Goal: Task Accomplishment & Management: Use online tool/utility

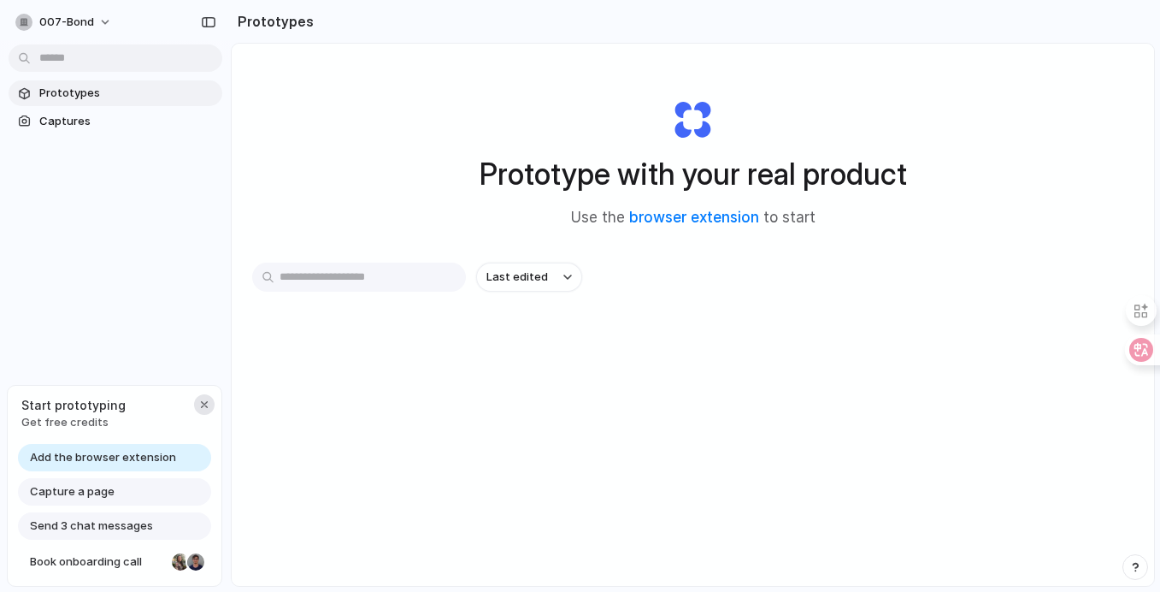
click at [202, 403] on div "button" at bounding box center [204, 404] width 14 height 14
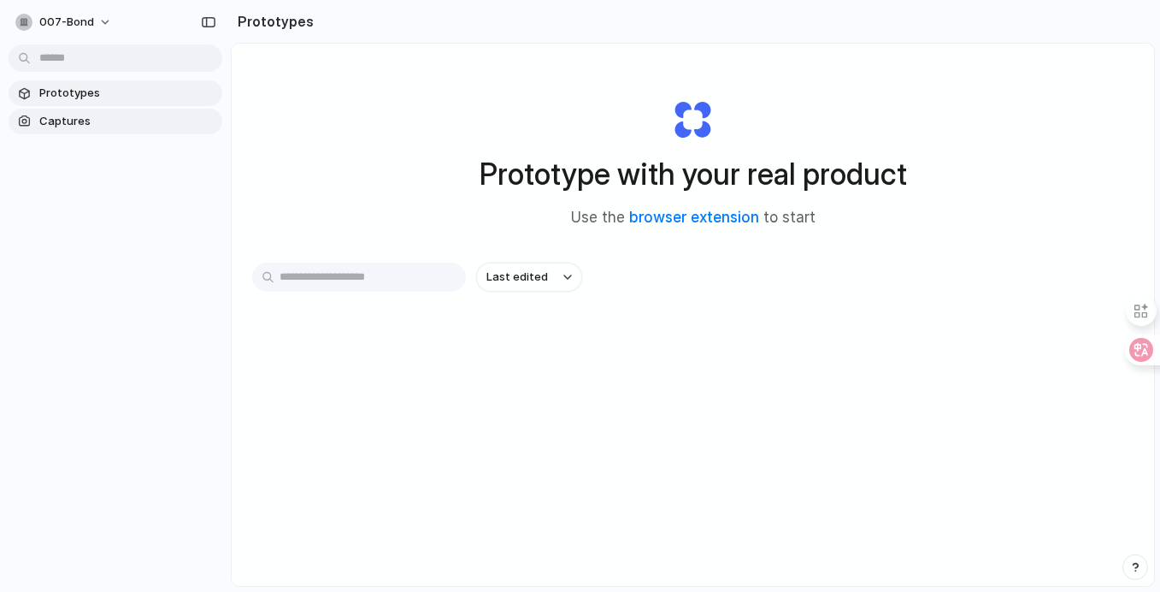
click at [70, 120] on span "Captures" at bounding box center [127, 121] width 176 height 17
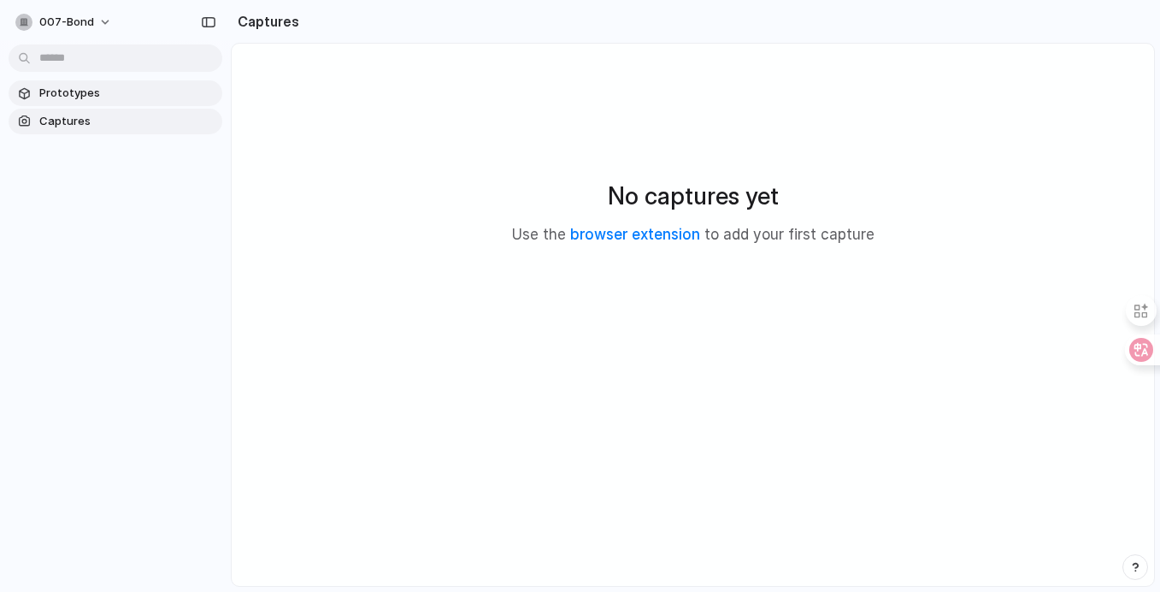
click at [53, 102] on link "Prototypes" at bounding box center [116, 93] width 214 height 26
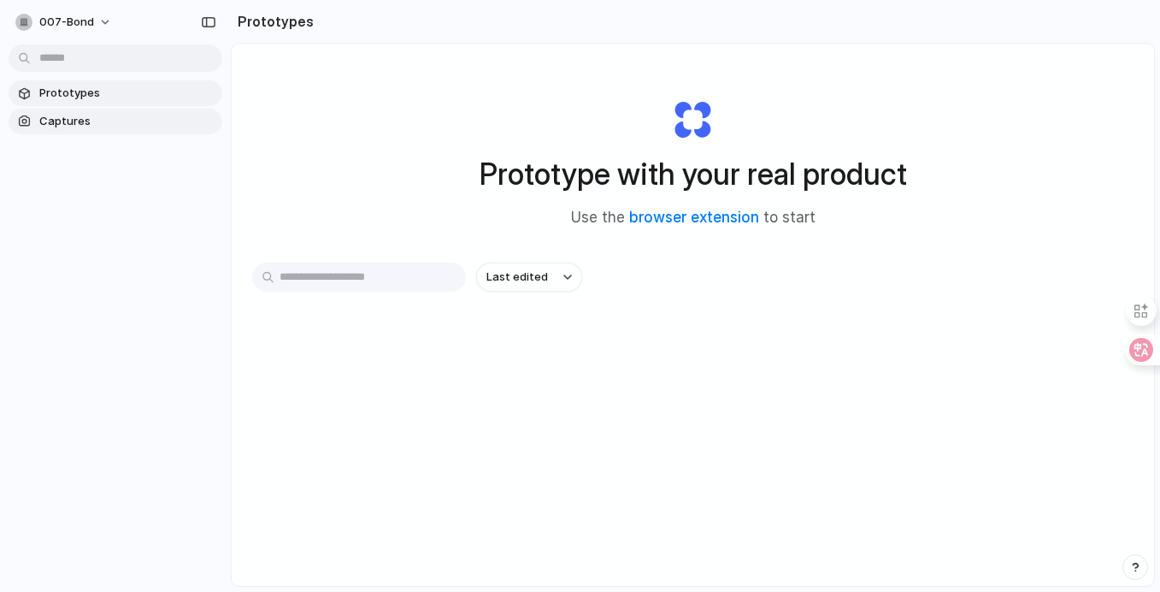
click at [89, 121] on span "Captures" at bounding box center [127, 121] width 176 height 17
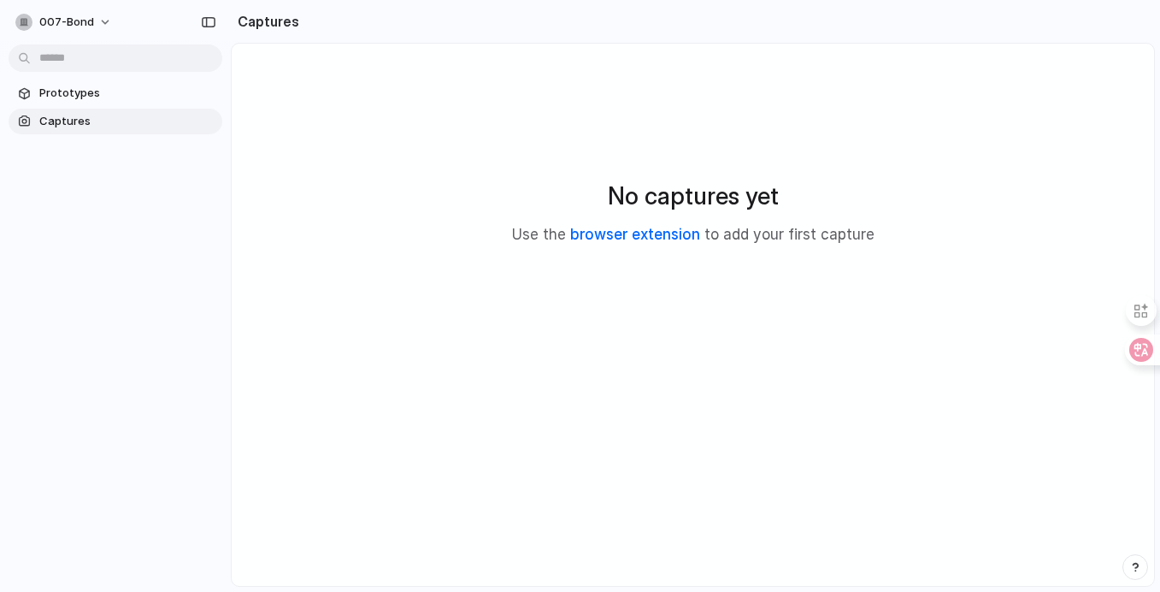
click at [621, 238] on link "browser extension" at bounding box center [635, 234] width 130 height 17
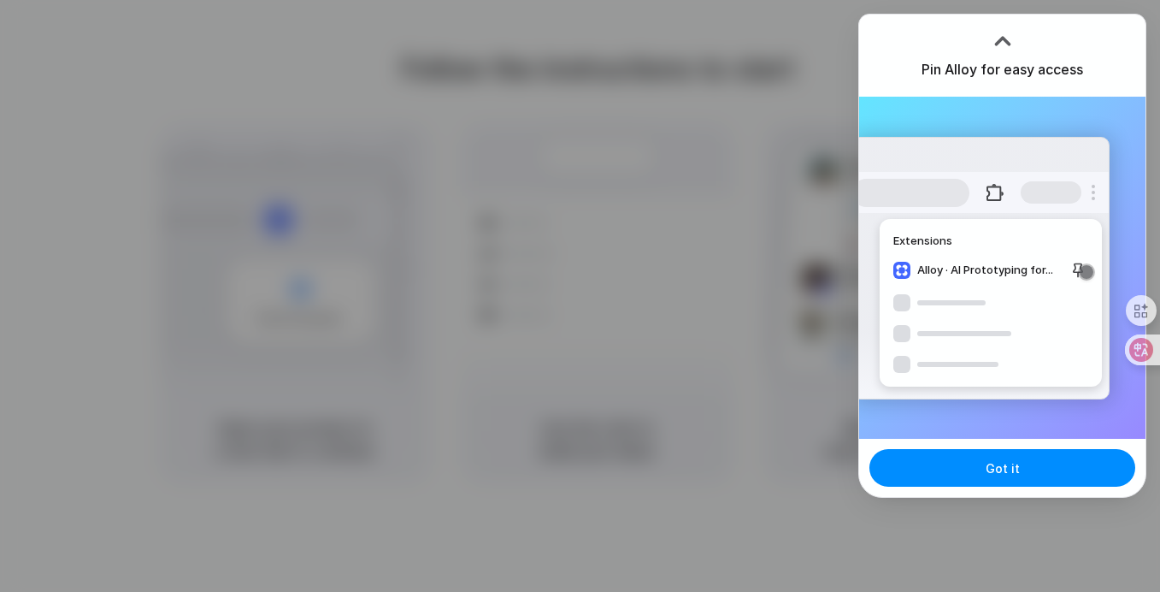
click at [969, 57] on div "Pin Alloy for easy access" at bounding box center [1002, 56] width 286 height 82
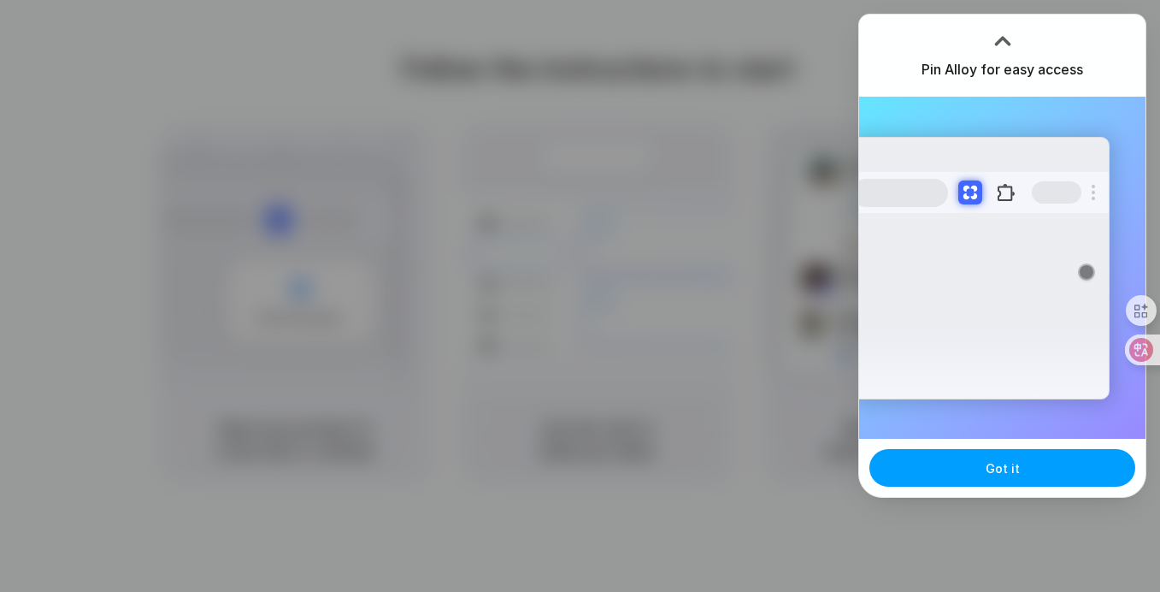
click at [975, 478] on button "Got it" at bounding box center [1002, 468] width 266 height 38
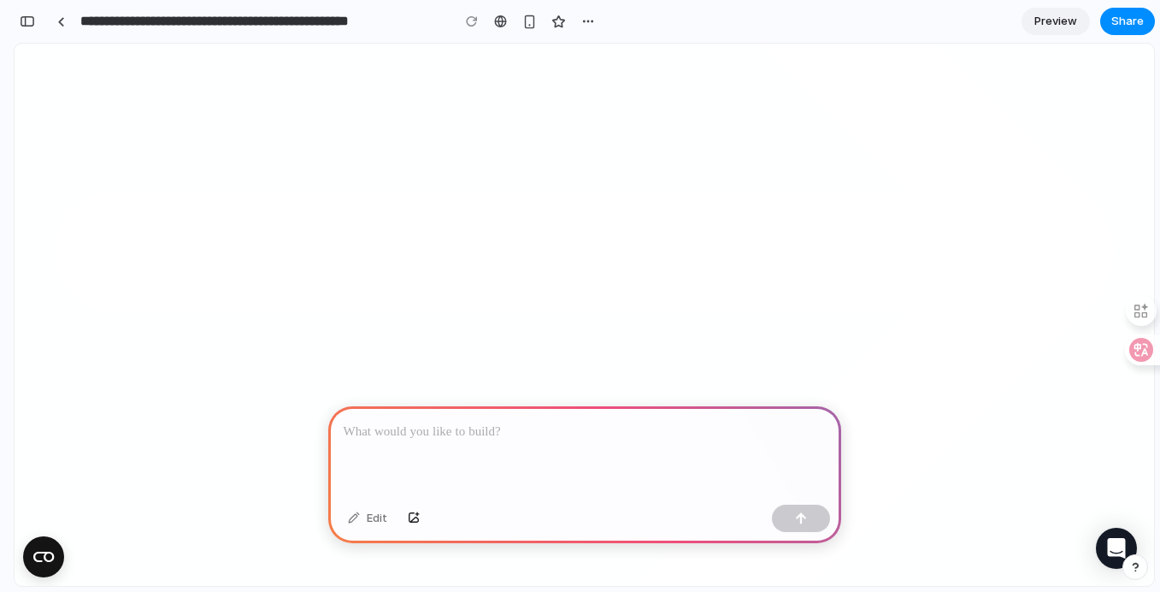
scroll to position [363, 0]
click at [60, 21] on div at bounding box center [61, 21] width 8 height 9
